Goal: Transaction & Acquisition: Subscribe to service/newsletter

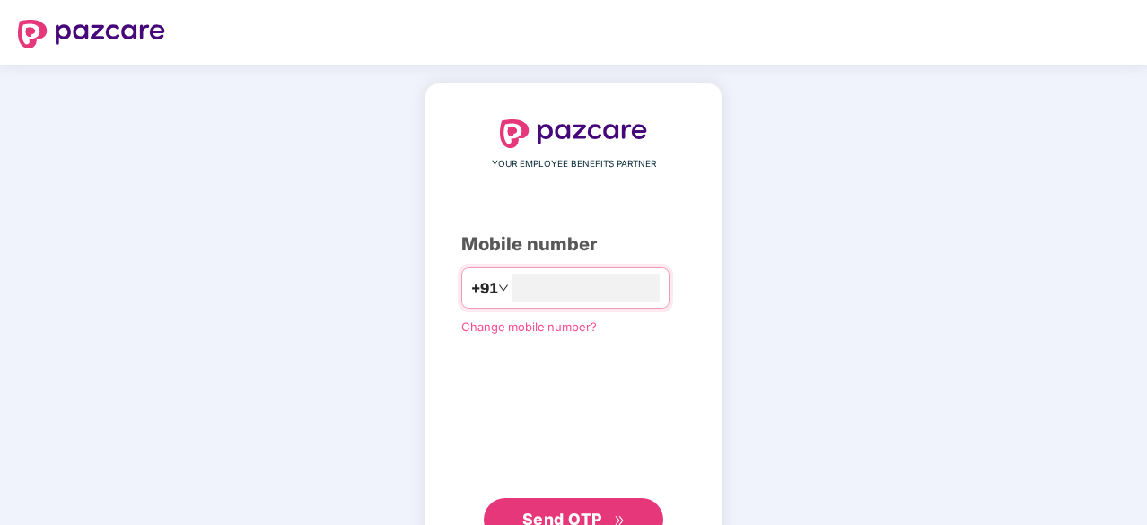
type input "**********"
click at [591, 505] on button "Send OTP" at bounding box center [574, 518] width 180 height 43
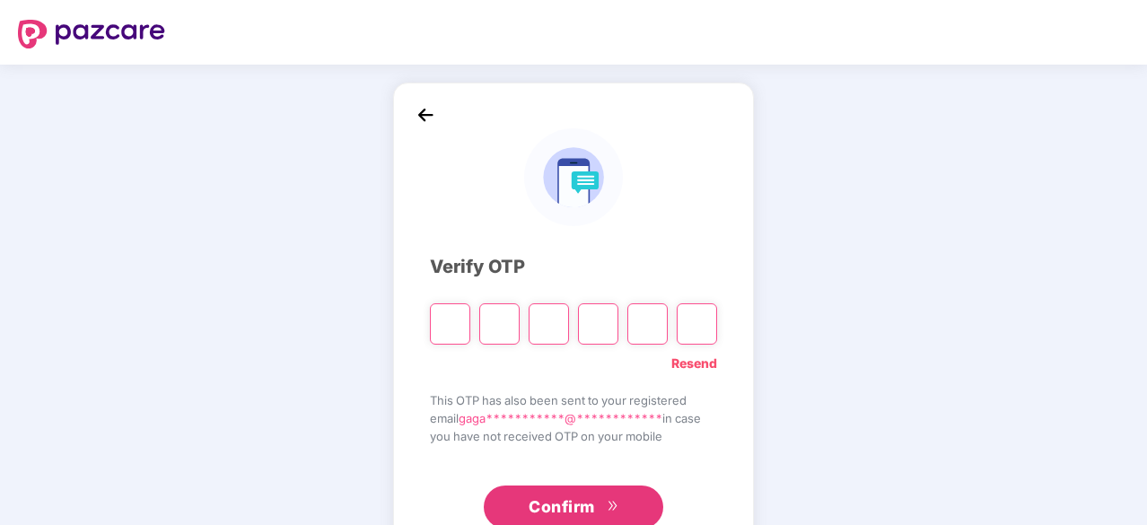
type input "*"
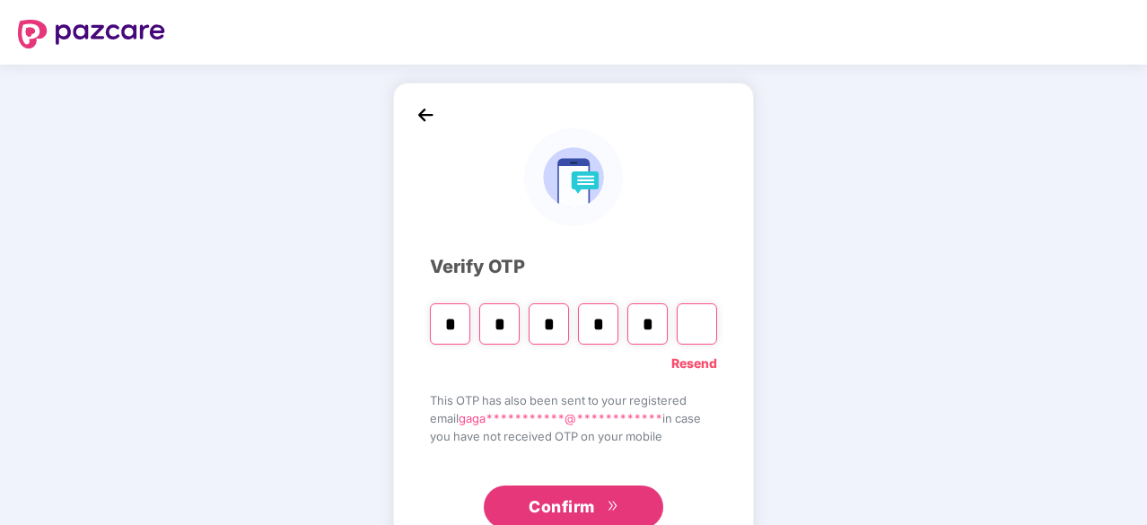
type input "*"
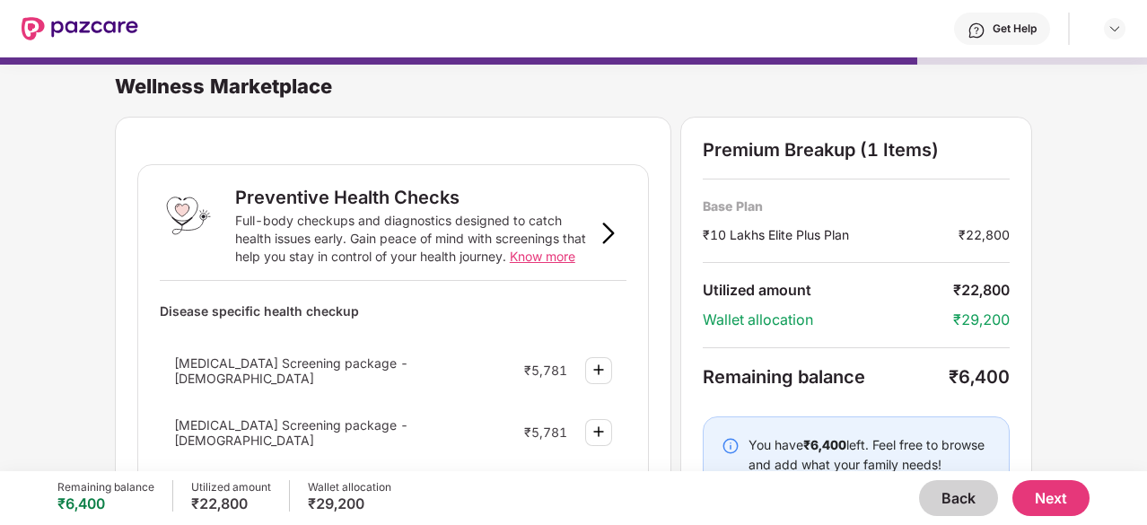
click at [1078, 283] on div "Wellness Marketplace Preventive Health Checks Full-body checkups and diagnostic…" at bounding box center [573, 255] width 1147 height 414
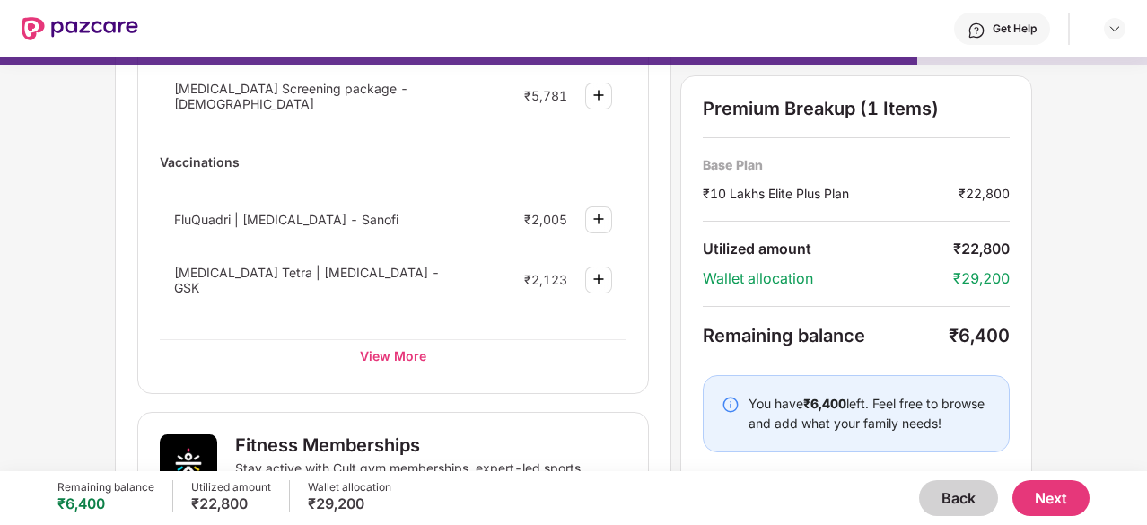
scroll to position [359, 0]
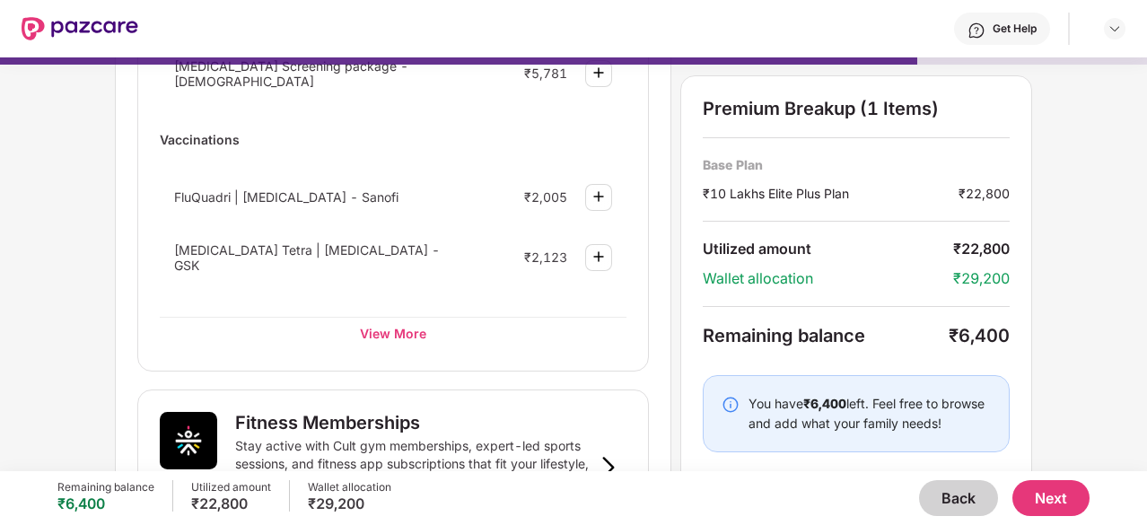
click at [973, 497] on button "Back" at bounding box center [958, 498] width 79 height 36
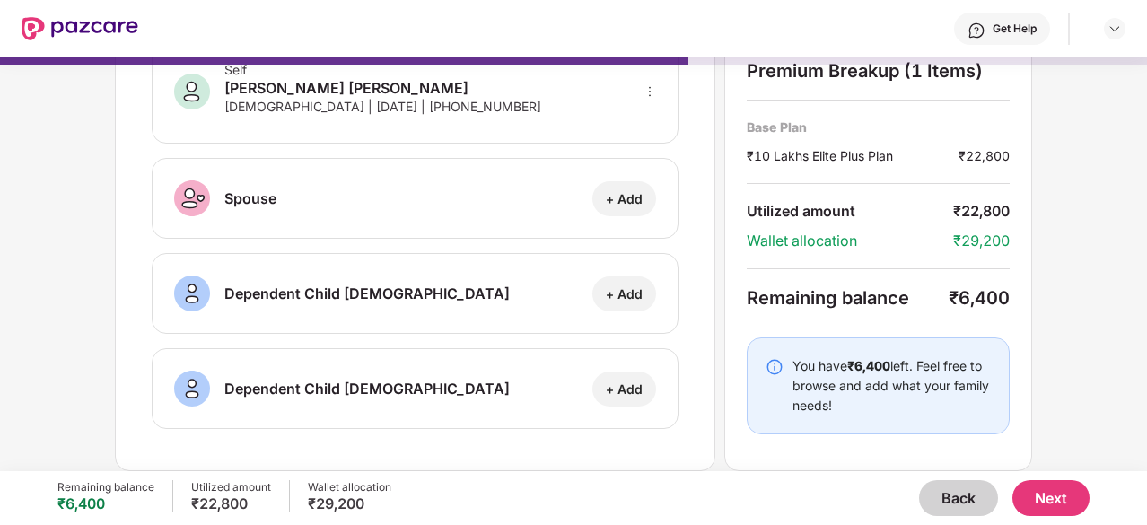
scroll to position [110, 0]
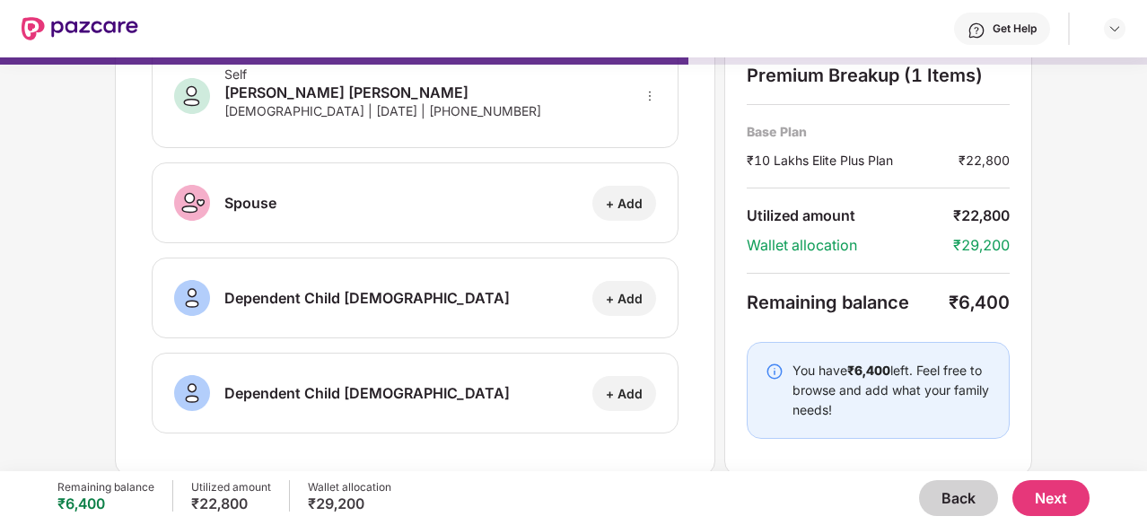
click at [973, 497] on button "Back" at bounding box center [958, 498] width 79 height 36
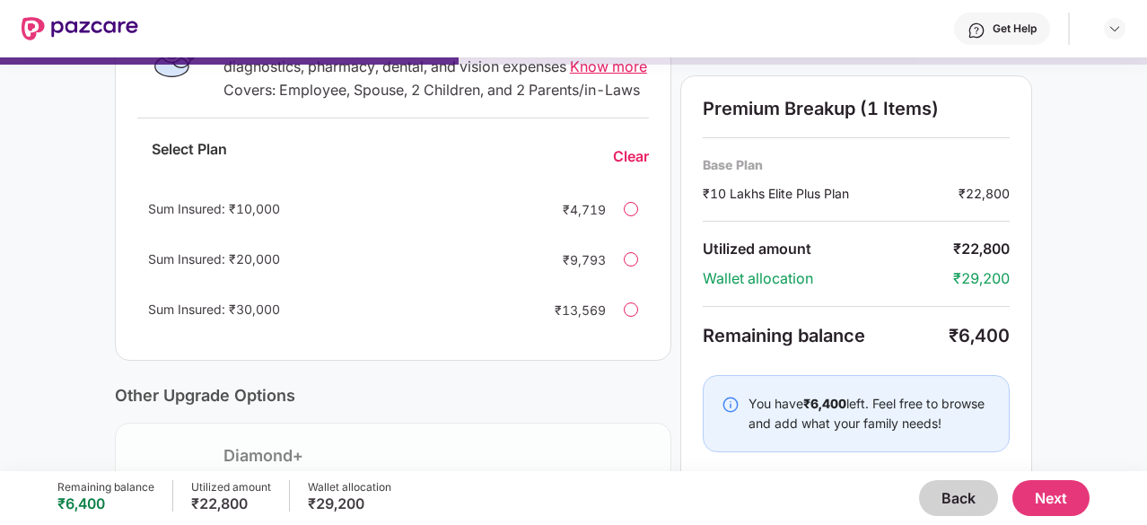
click at [973, 497] on button "Back" at bounding box center [958, 498] width 79 height 36
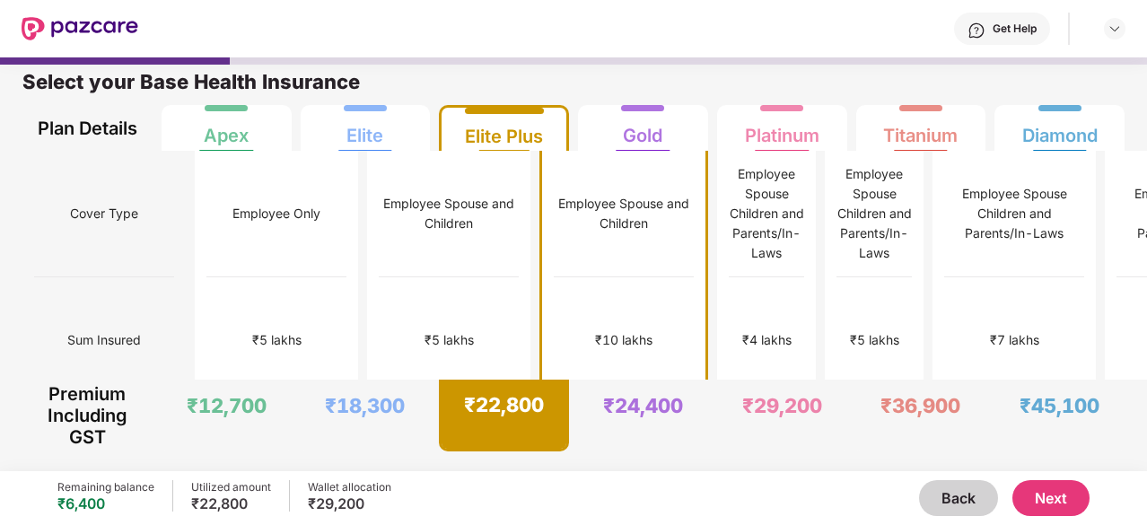
scroll to position [9, 0]
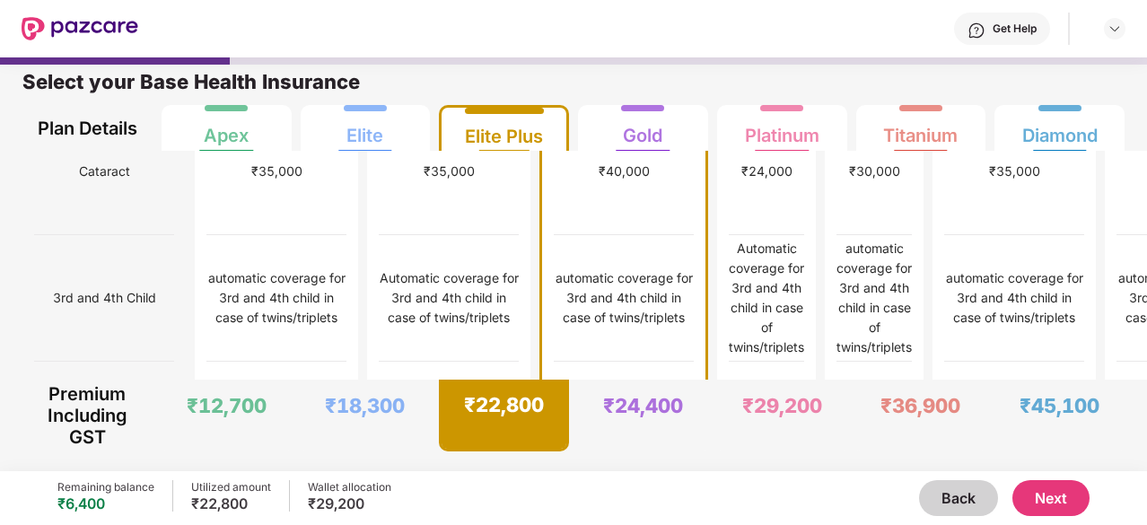
scroll to position [1185, 0]
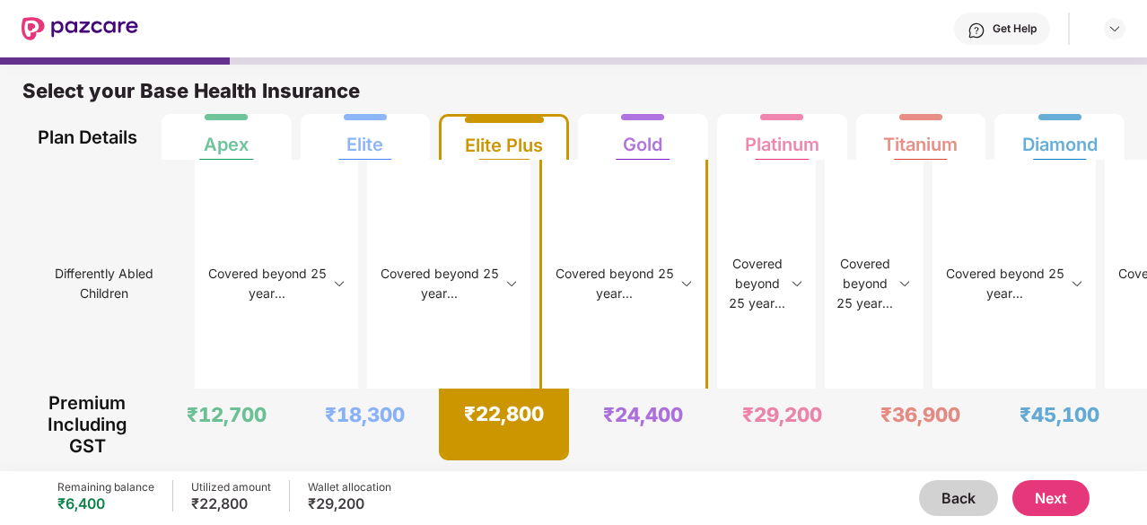
scroll to position [6583, 0]
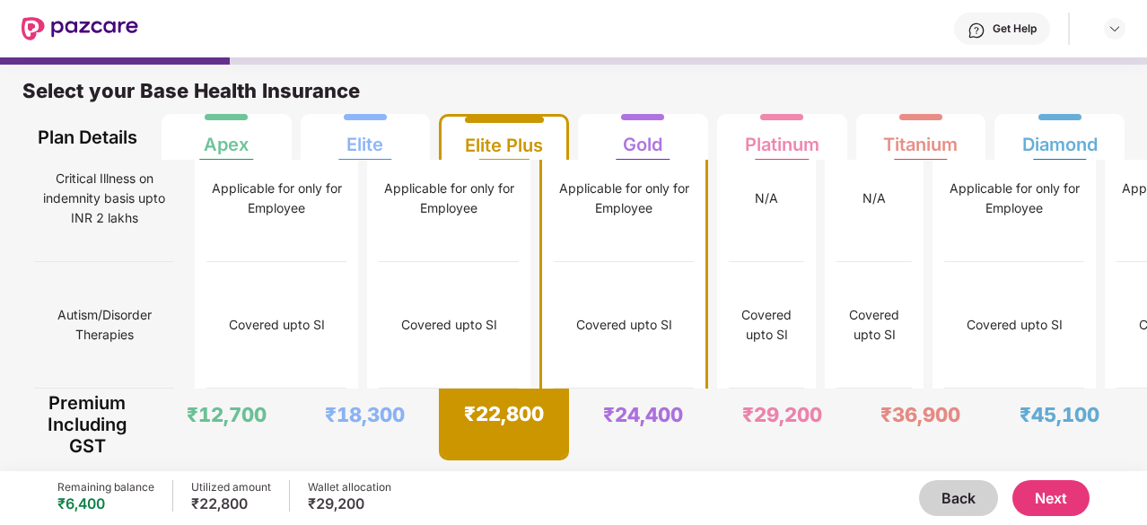
scroll to position [9, 0]
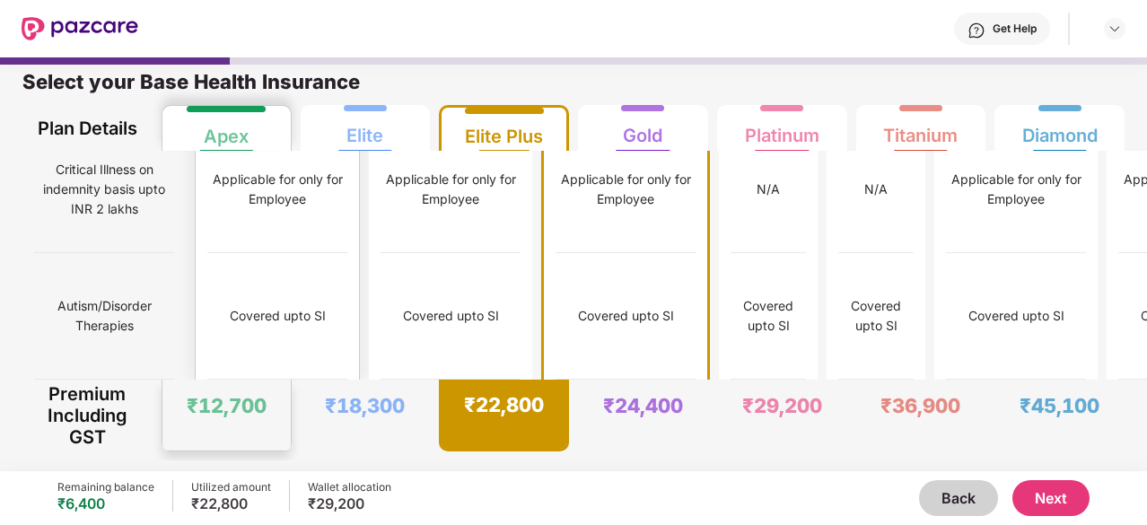
click at [268, 253] on div "Covered upto SI" at bounding box center [277, 316] width 140 height 127
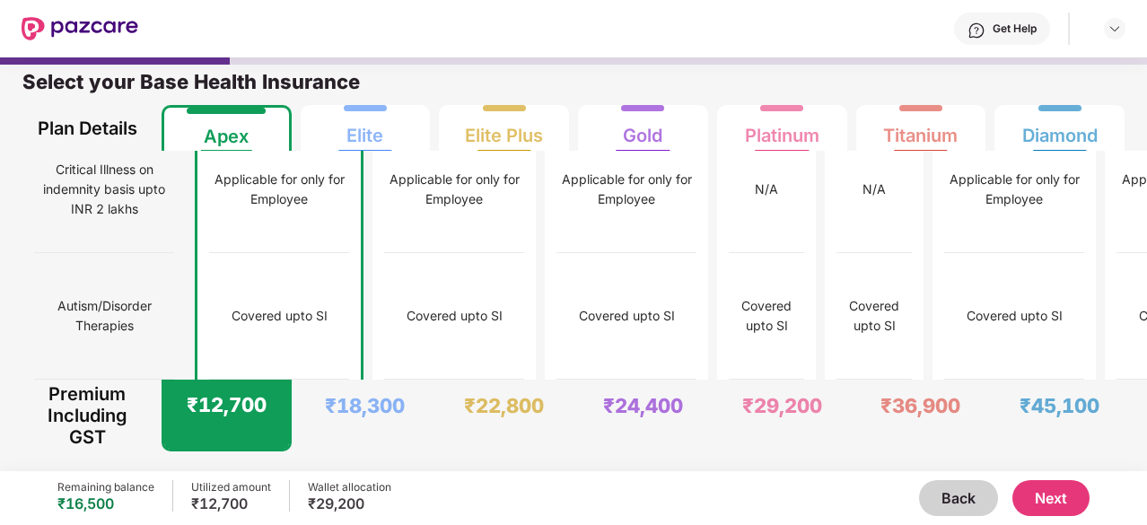
scroll to position [4409, 0]
click at [1054, 497] on button "Next" at bounding box center [1051, 498] width 77 height 36
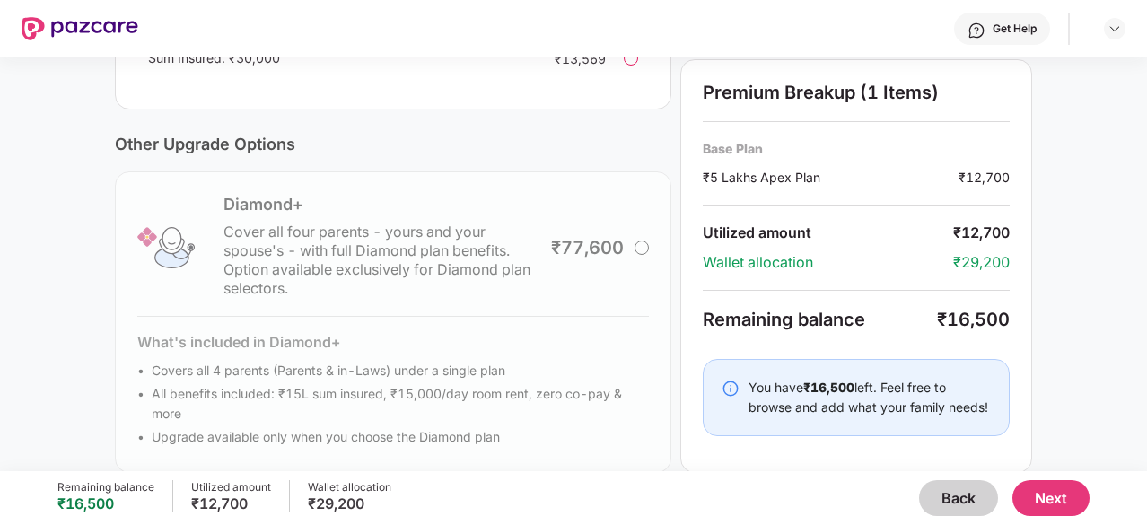
scroll to position [650, 0]
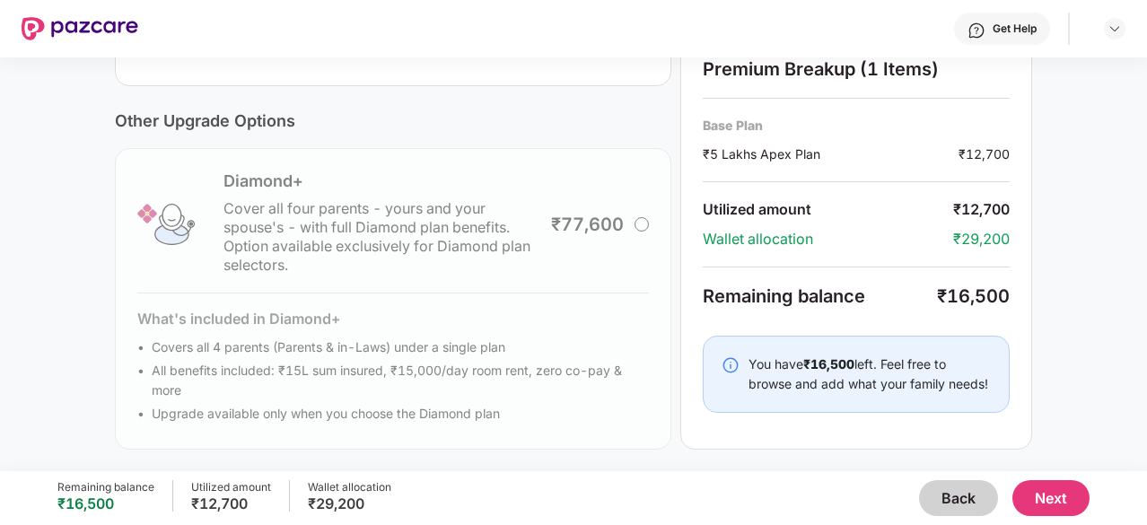
click at [1065, 504] on button "Next" at bounding box center [1051, 498] width 77 height 36
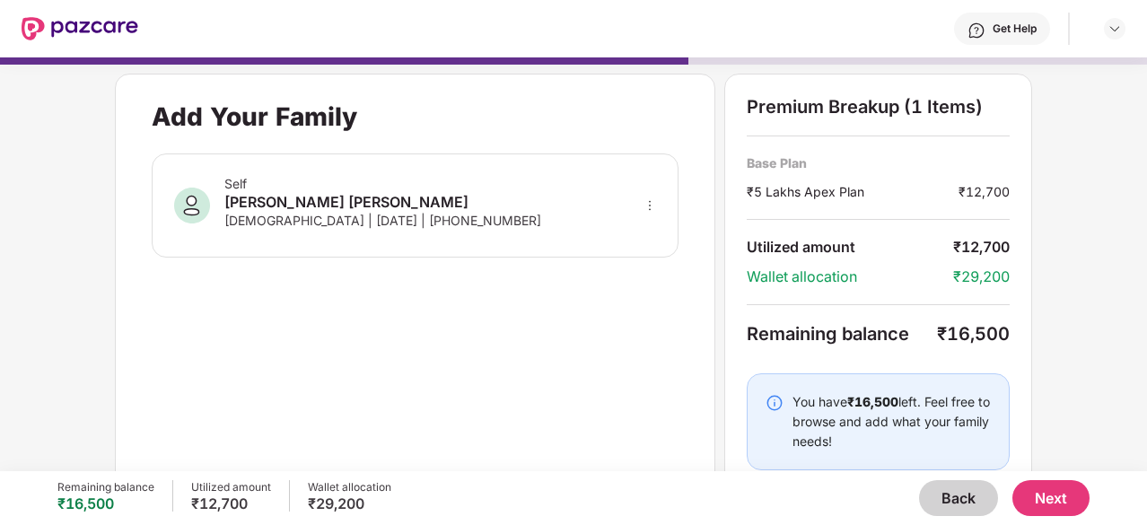
click at [1033, 294] on div "Add Your Family Self [PERSON_NAME] [PERSON_NAME] [DEMOGRAPHIC_DATA] | [DATE] | …" at bounding box center [573, 255] width 1147 height 414
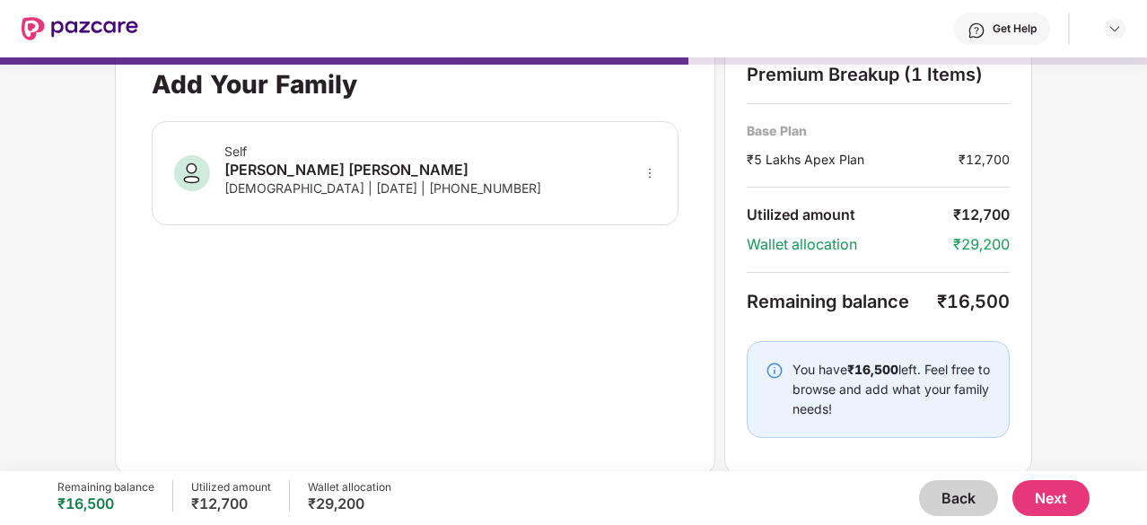
scroll to position [34, 0]
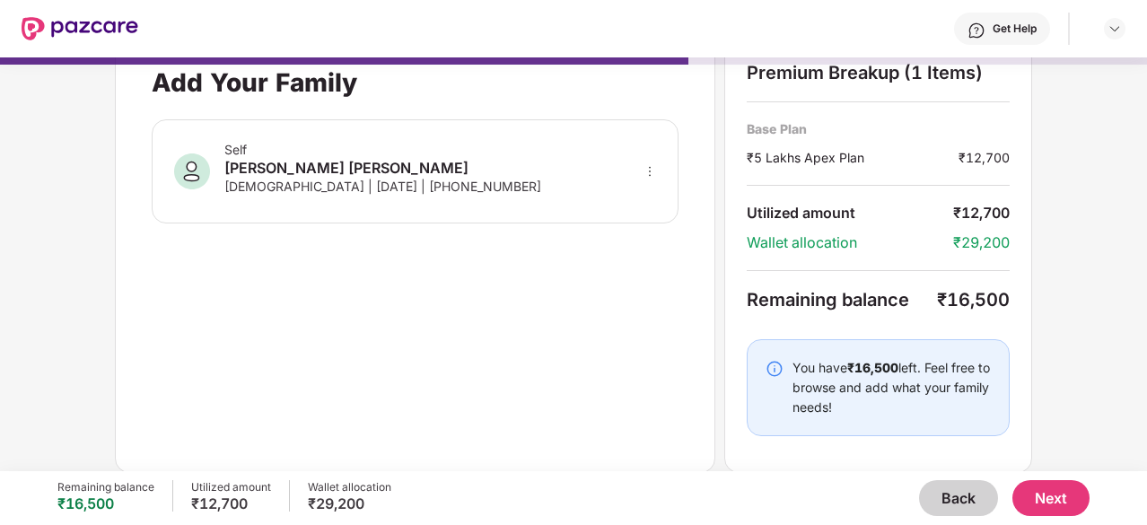
click at [1055, 501] on button "Next" at bounding box center [1051, 498] width 77 height 36
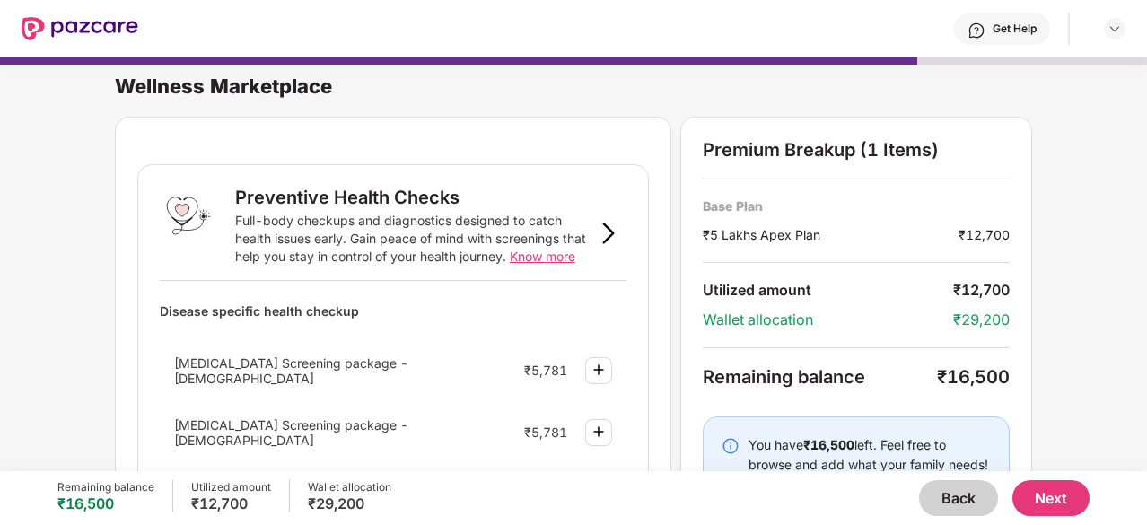
click at [1066, 272] on div "Wellness Marketplace Preventive Health Checks Full-body checkups and diagnostic…" at bounding box center [573, 255] width 1147 height 414
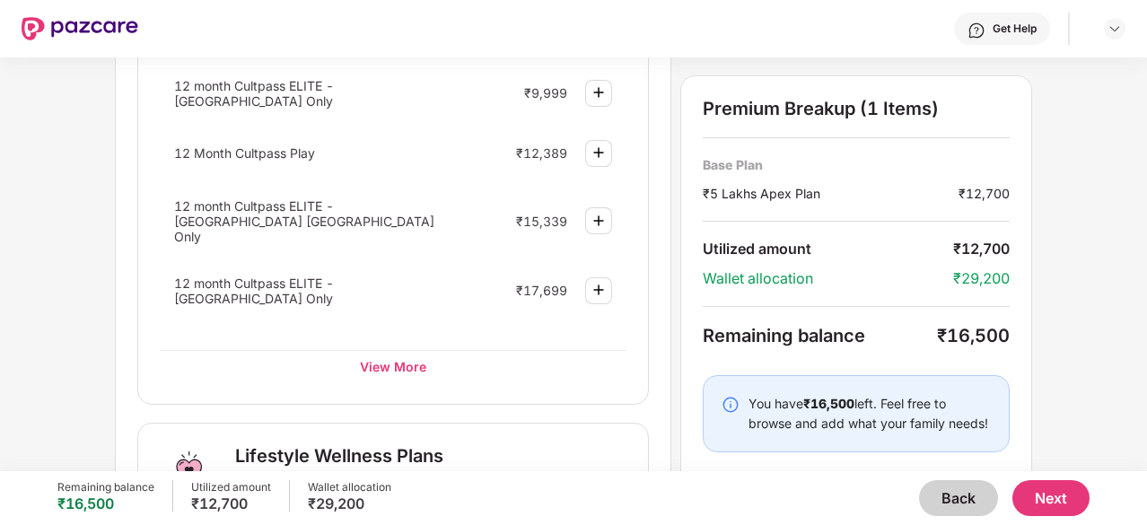
scroll to position [879, 0]
click at [411, 351] on div "View More" at bounding box center [393, 367] width 467 height 32
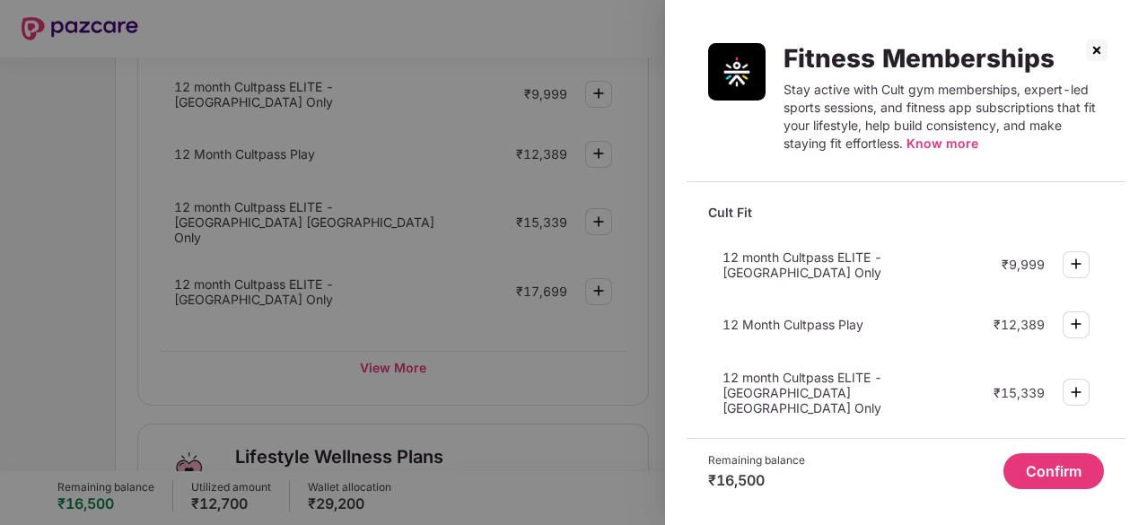
click at [1101, 52] on img at bounding box center [1097, 50] width 29 height 29
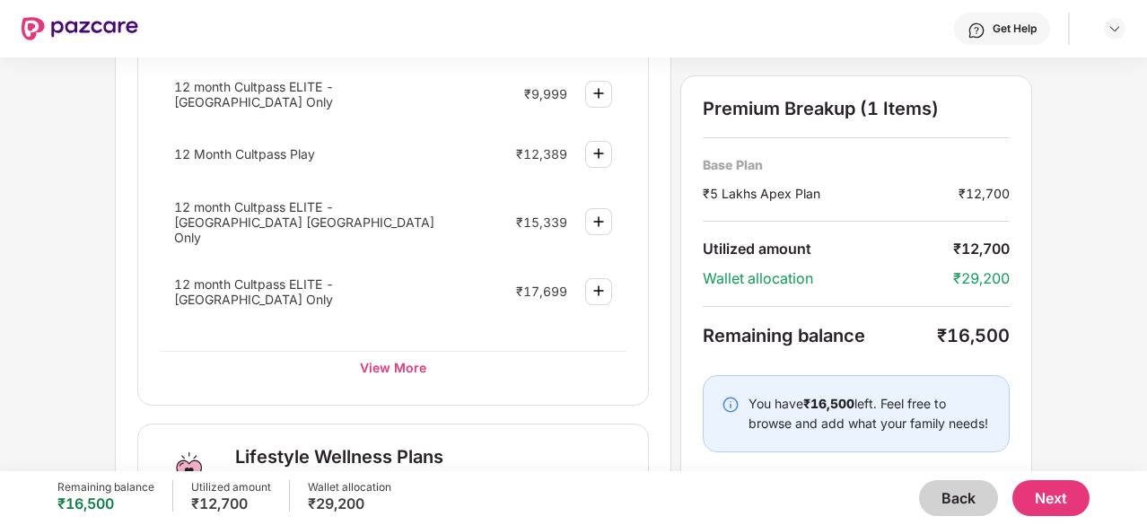
click at [652, 256] on div "Preventive Health Checks Full-body checkups and diagnostics designed to catch h…" at bounding box center [393, 73] width 557 height 1671
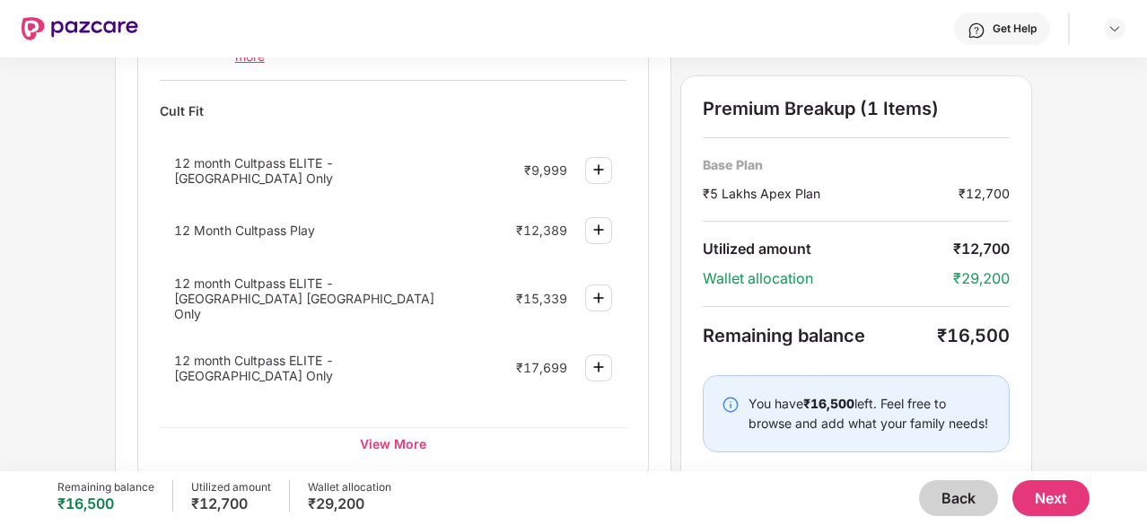
scroll to position [771, 0]
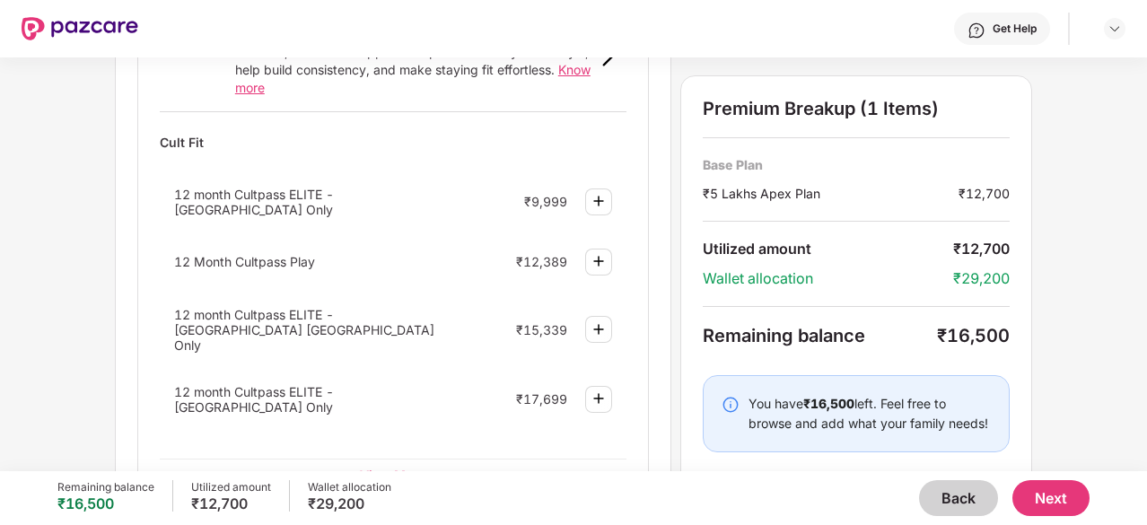
click at [597, 251] on img at bounding box center [599, 262] width 22 height 22
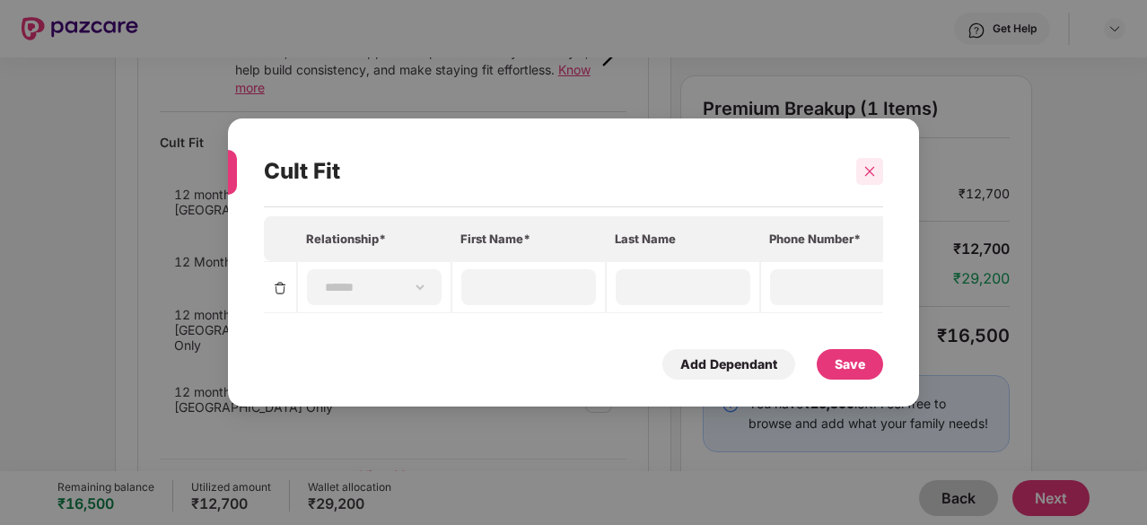
click at [871, 172] on icon "close" at bounding box center [870, 171] width 13 height 13
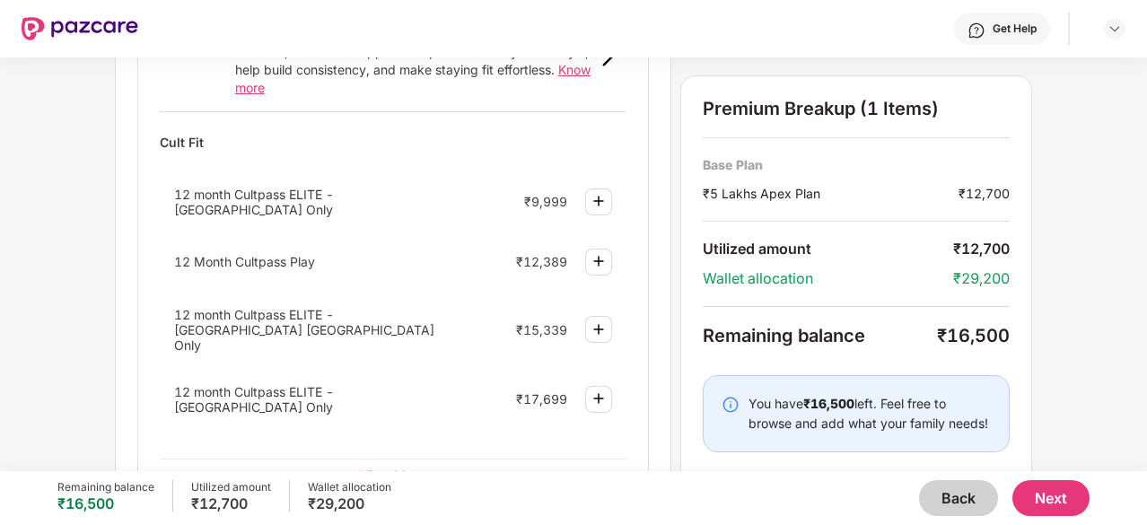
click at [595, 251] on img at bounding box center [599, 262] width 22 height 22
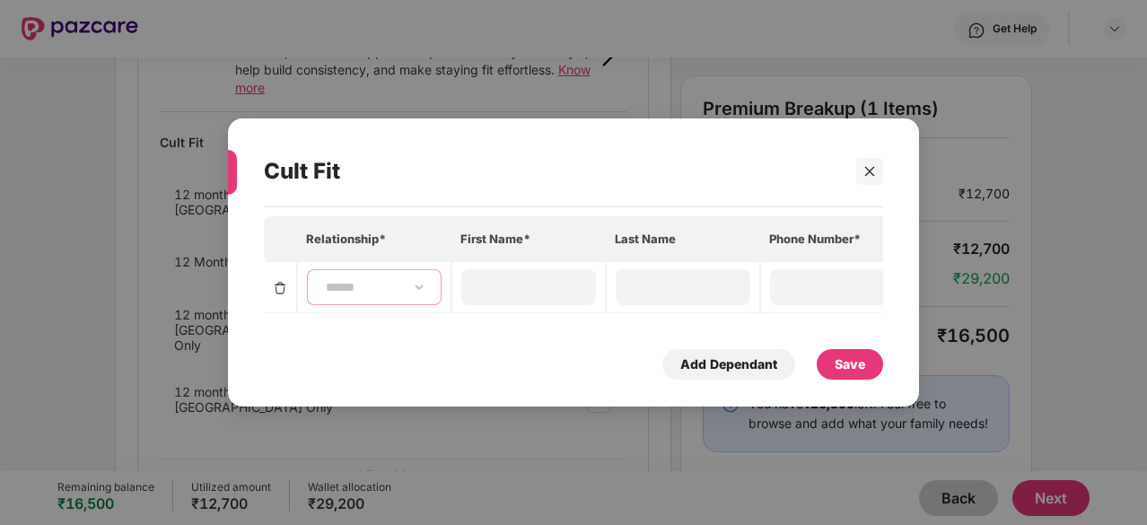
click at [414, 280] on select "**********" at bounding box center [374, 287] width 104 height 14
select select "****"
click at [322, 280] on select "**********" at bounding box center [374, 287] width 104 height 14
type input "*********"
type input "**********"
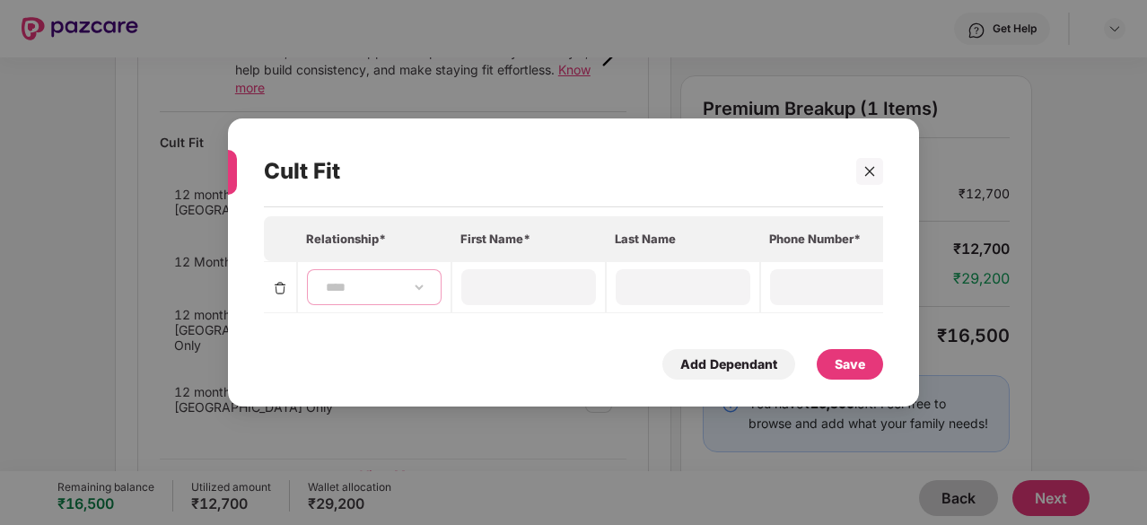
type input "**********"
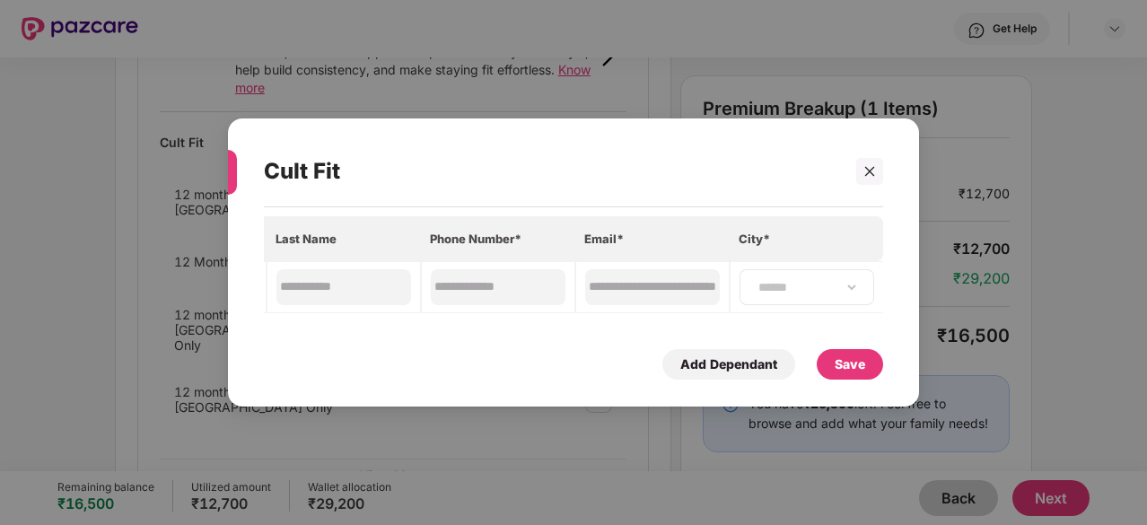
click at [851, 290] on div "**********" at bounding box center [807, 287] width 135 height 36
click at [848, 286] on select "**********" at bounding box center [807, 287] width 104 height 14
click at [858, 365] on div "Save" at bounding box center [850, 365] width 31 height 20
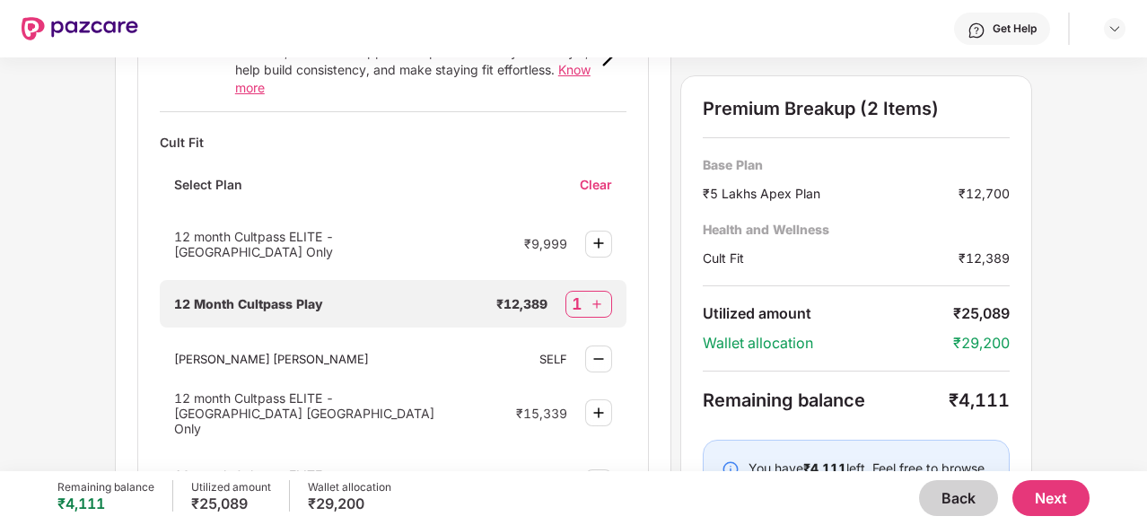
click at [1050, 388] on div "Wellness Marketplace Preventive Health Checks Full-body checkups and diagnostic…" at bounding box center [573, 264] width 1147 height 414
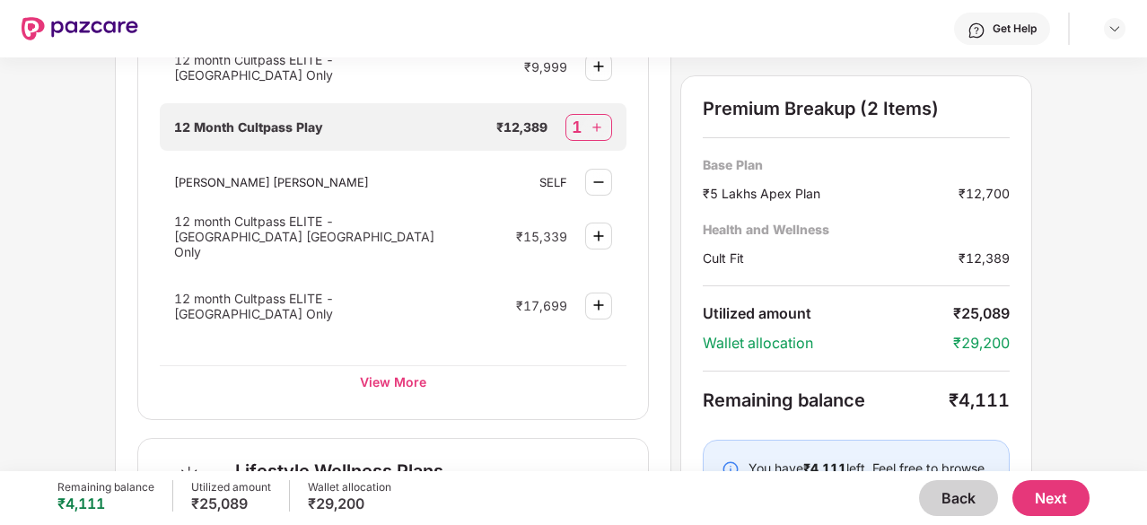
scroll to position [951, 0]
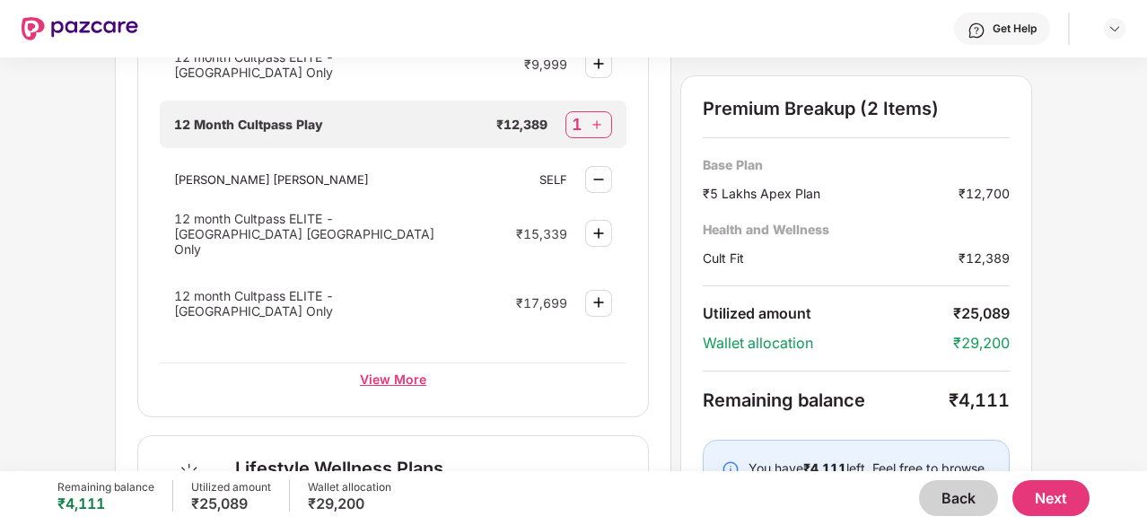
click at [391, 363] on div "View More" at bounding box center [393, 379] width 467 height 32
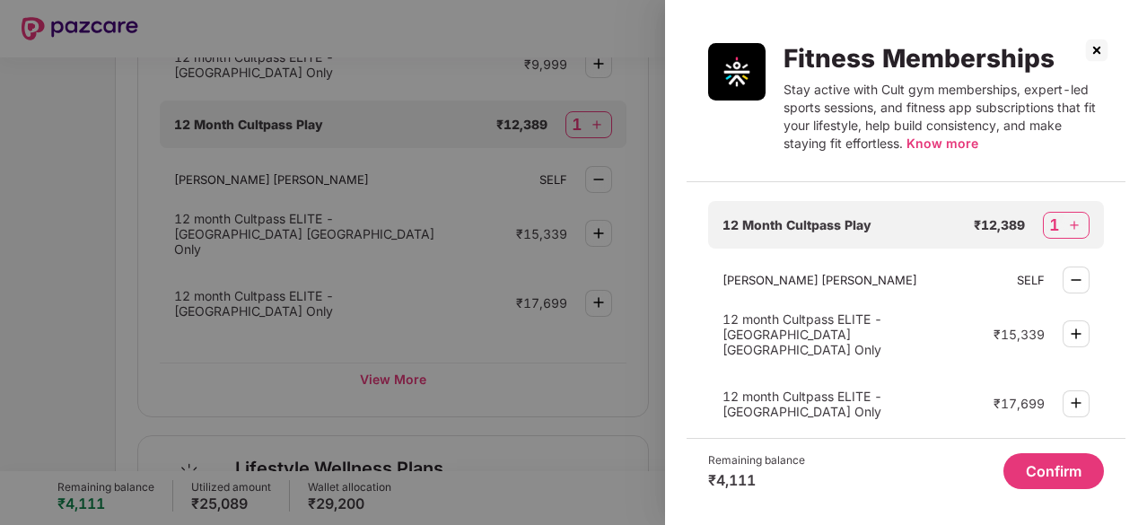
scroll to position [133, 0]
click at [1095, 53] on img at bounding box center [1097, 50] width 29 height 29
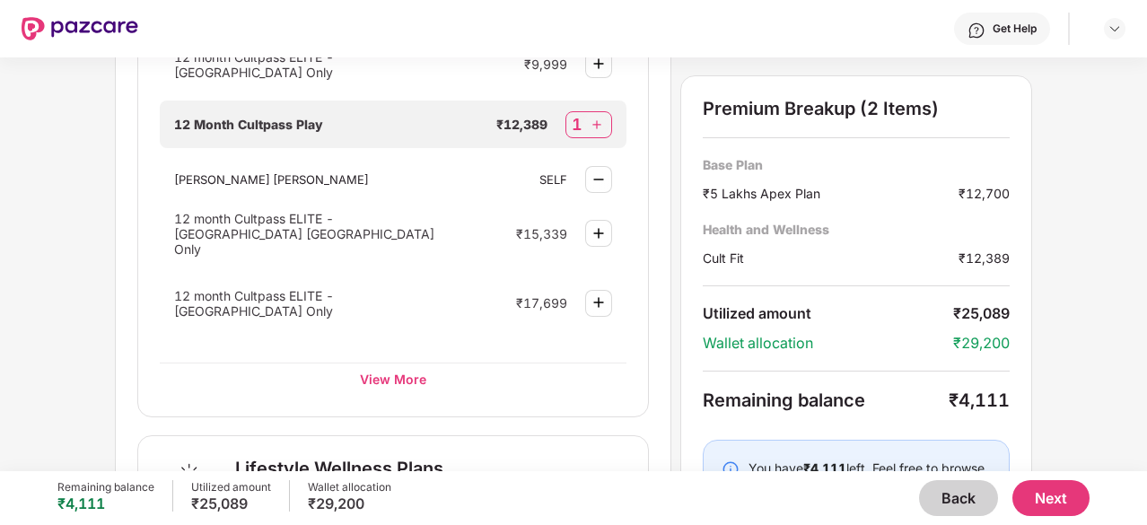
click at [1050, 488] on button "Next" at bounding box center [1051, 498] width 77 height 36
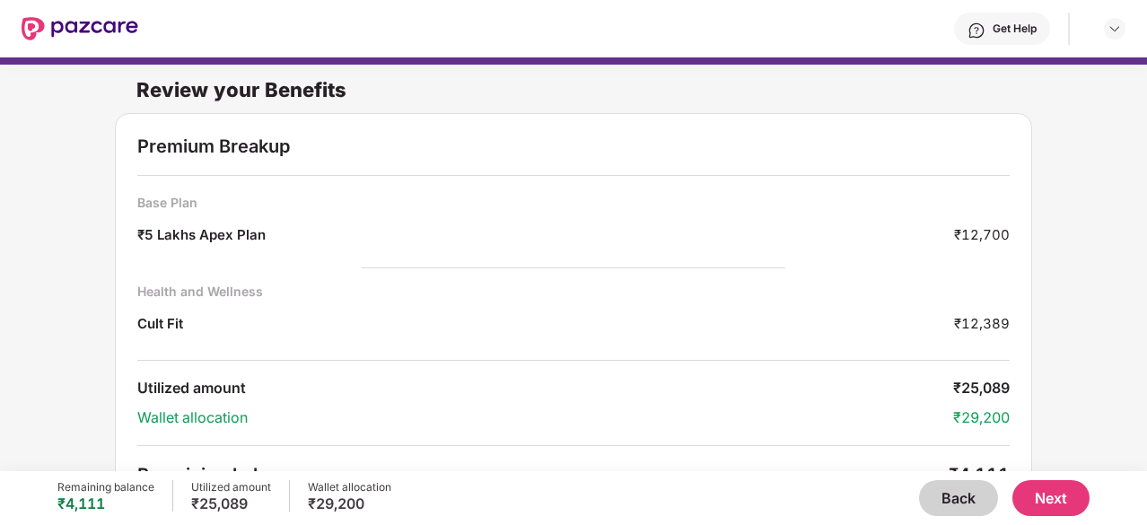
click at [1088, 321] on div "Review your Benefits Premium Breakup Base Plan ₹5 Lakhs Apex Plan ₹12,700 Healt…" at bounding box center [573, 255] width 1147 height 414
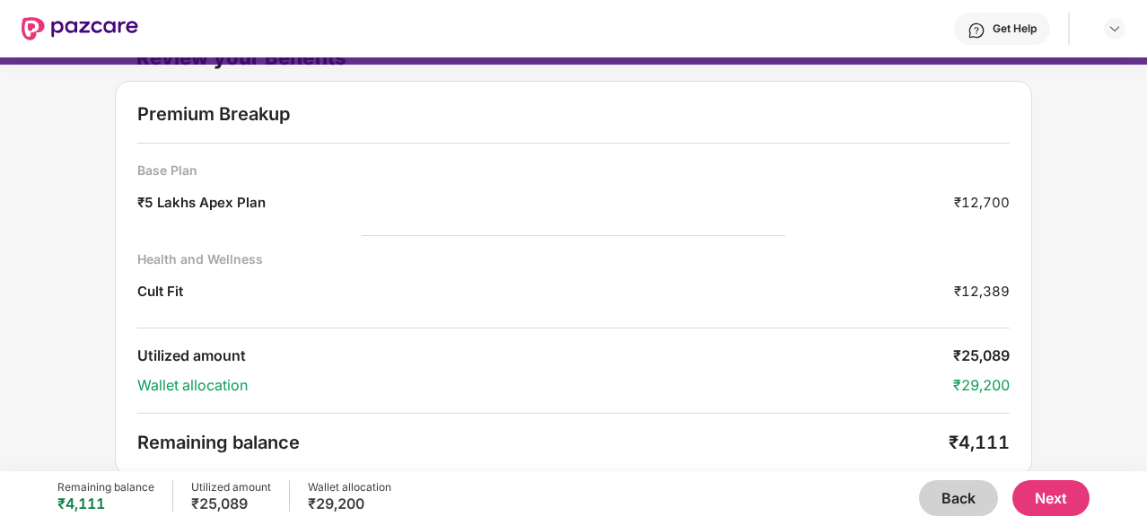
scroll to position [36, 0]
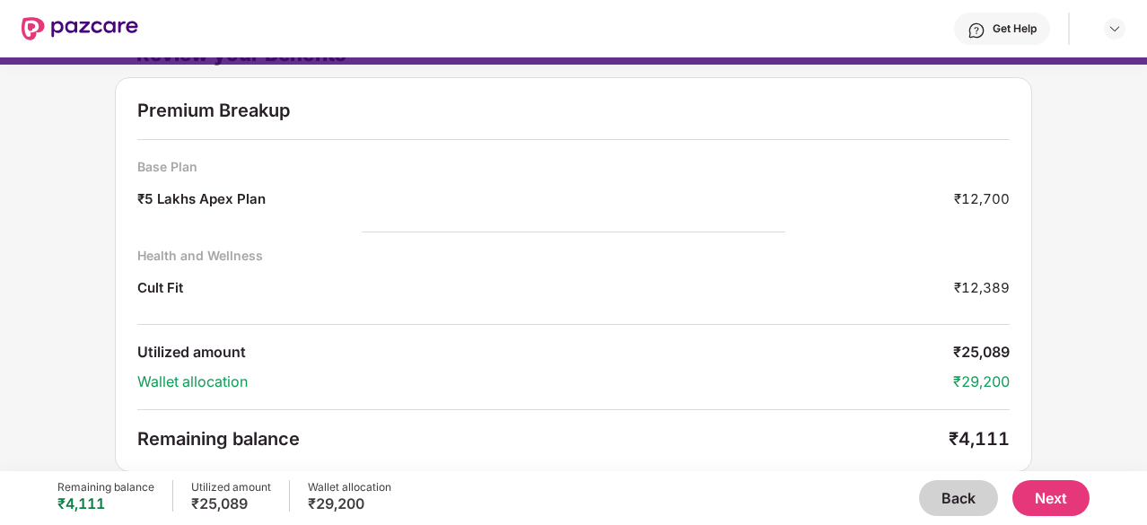
click at [1061, 500] on button "Next" at bounding box center [1051, 498] width 77 height 36
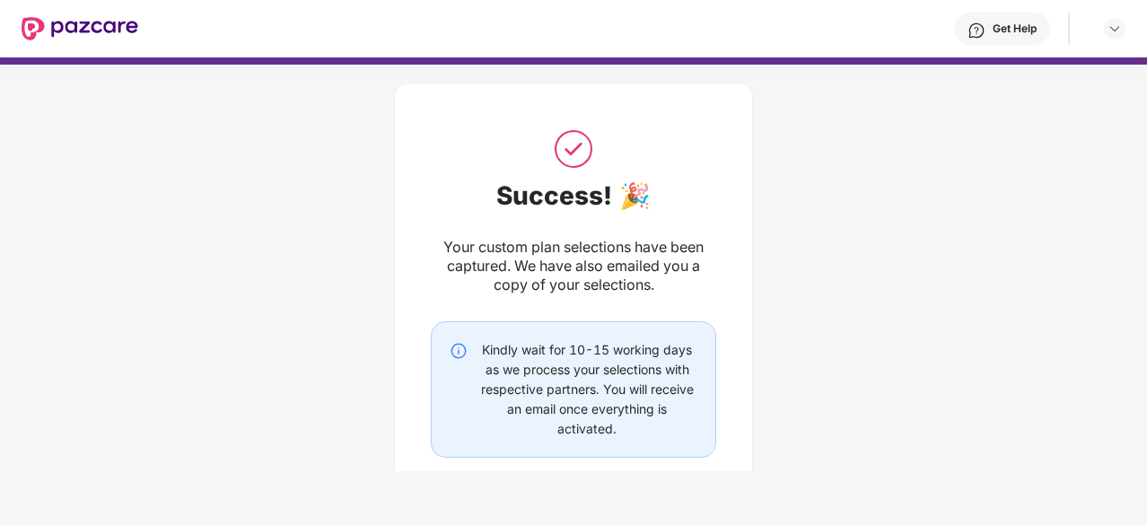
click at [442, 412] on div "Kindly wait for 10-15 working days as we process your selections with respectiv…" at bounding box center [574, 389] width 286 height 136
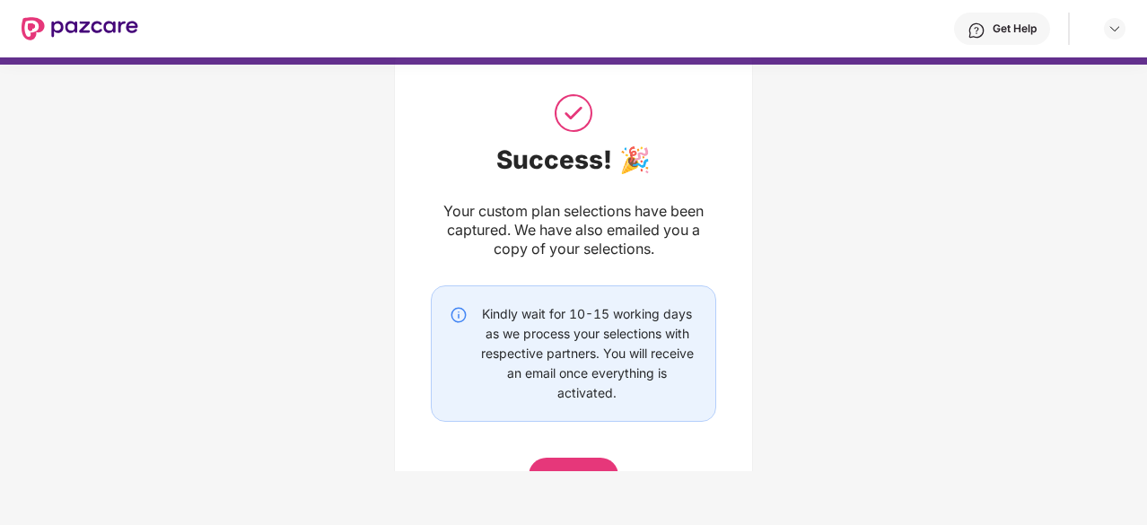
scroll to position [120, 0]
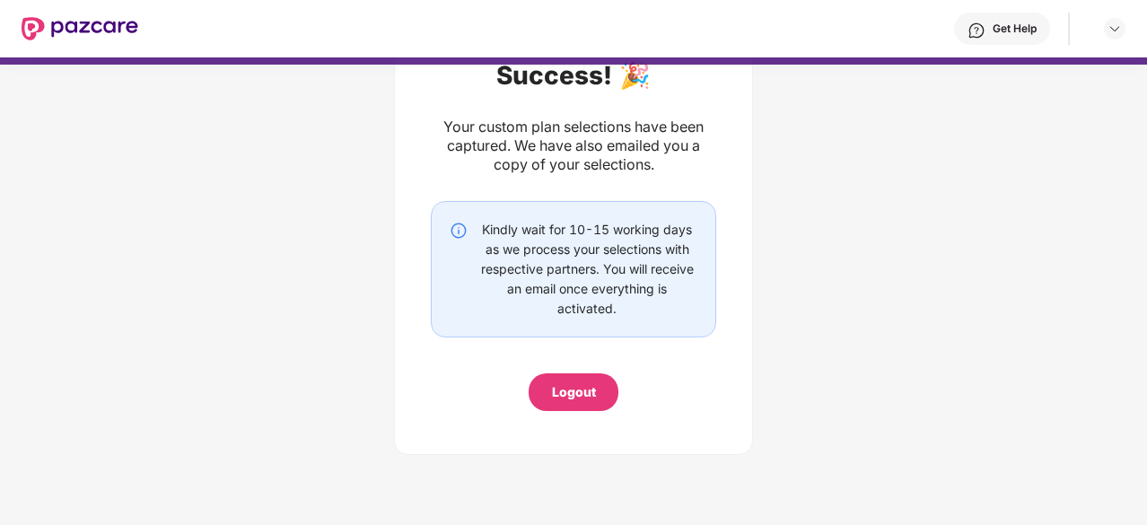
click at [102, 18] on img at bounding box center [80, 28] width 117 height 23
click at [1022, 31] on div "Get Help" at bounding box center [1015, 29] width 44 height 14
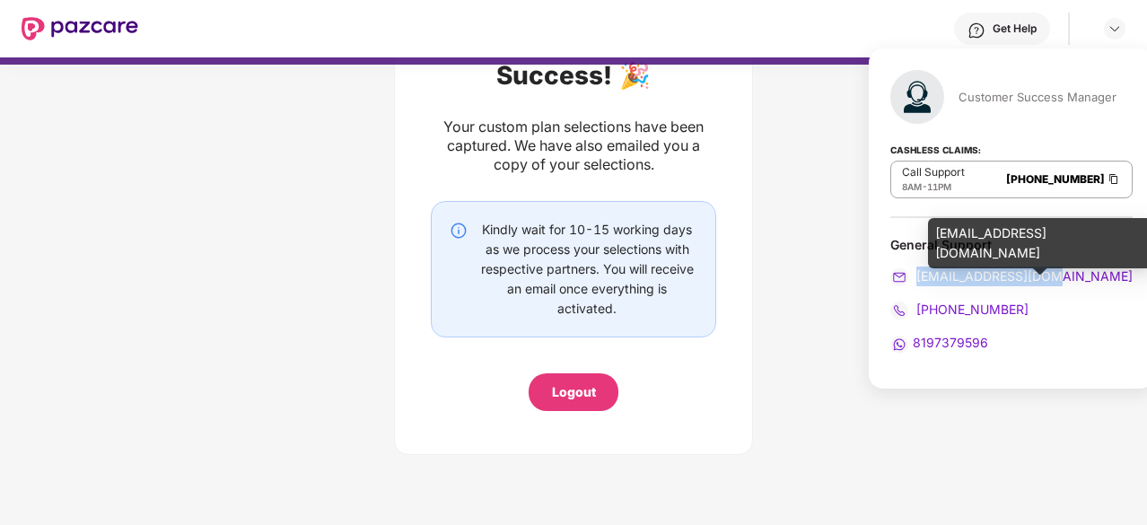
drag, startPoint x: 1059, startPoint y: 276, endPoint x: 916, endPoint y: 280, distance: 143.7
click at [916, 280] on div "[EMAIL_ADDRESS][DOMAIN_NAME]" at bounding box center [1012, 277] width 242 height 20
copy span "[EMAIL_ADDRESS][DOMAIN_NAME]"
